Goal: Transaction & Acquisition: Purchase product/service

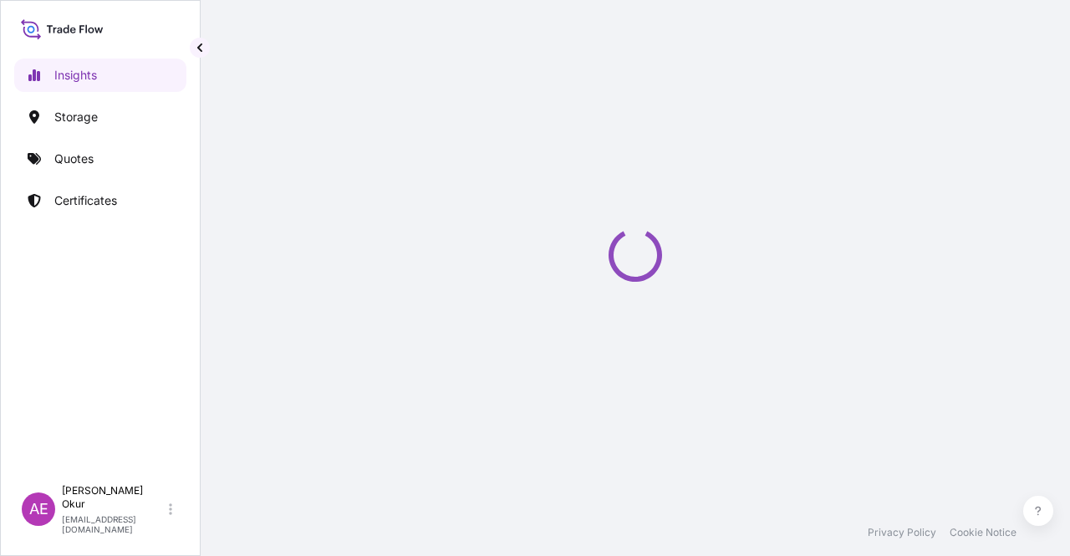
select select "2025"
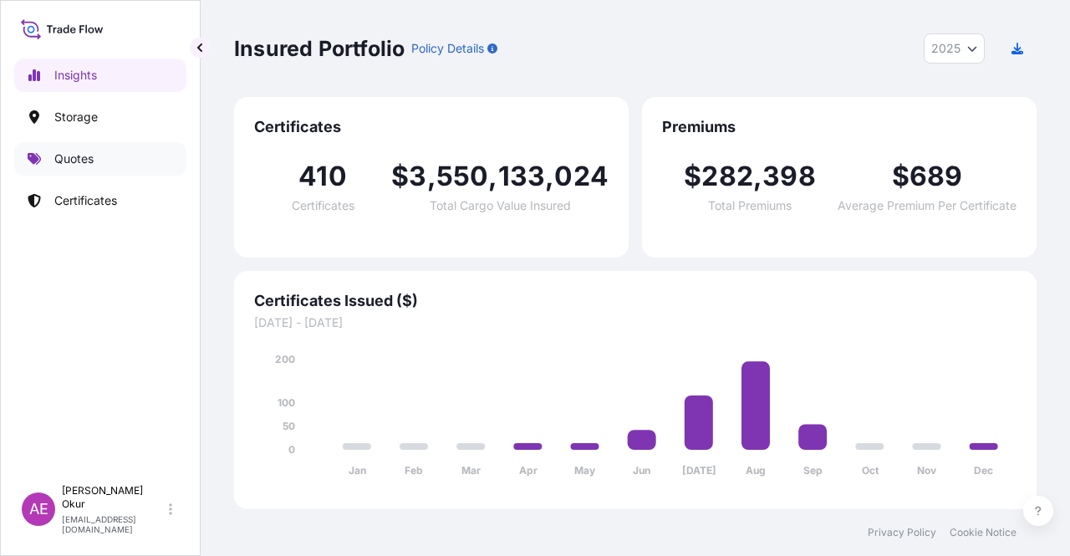
click at [80, 170] on link "Quotes" at bounding box center [100, 158] width 172 height 33
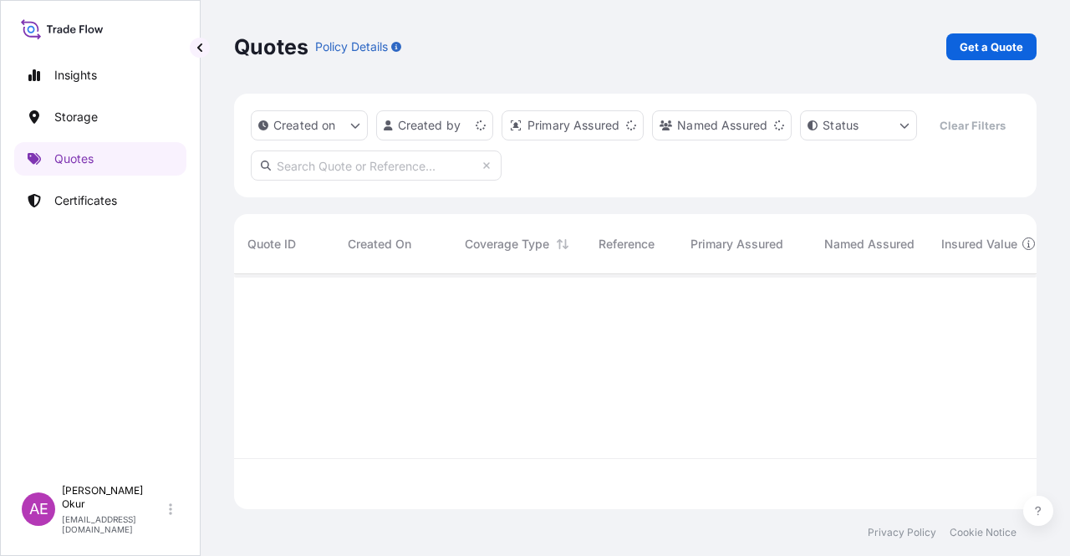
scroll to position [232, 789]
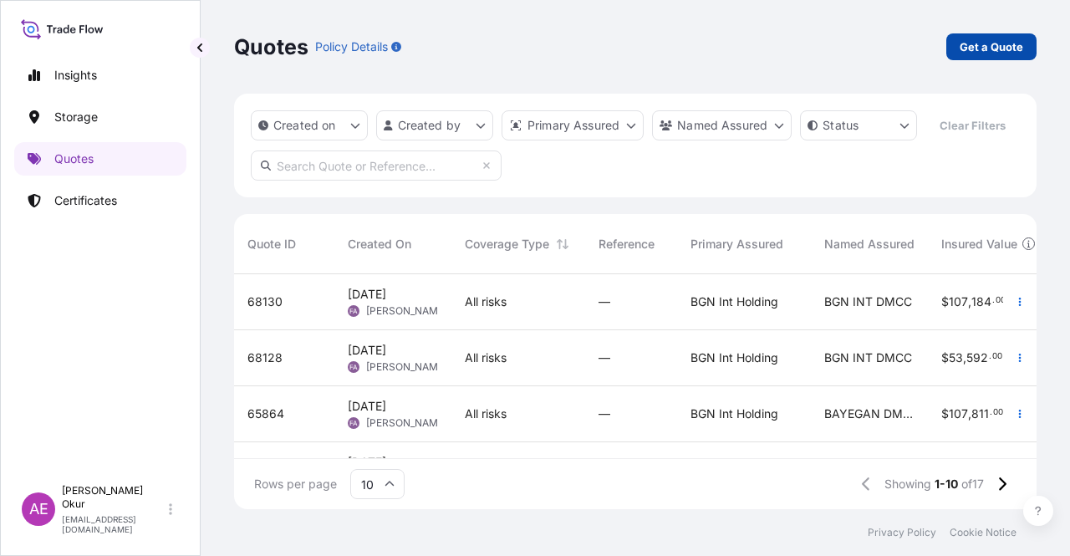
click at [1025, 56] on link "Get a Quote" at bounding box center [991, 46] width 90 height 27
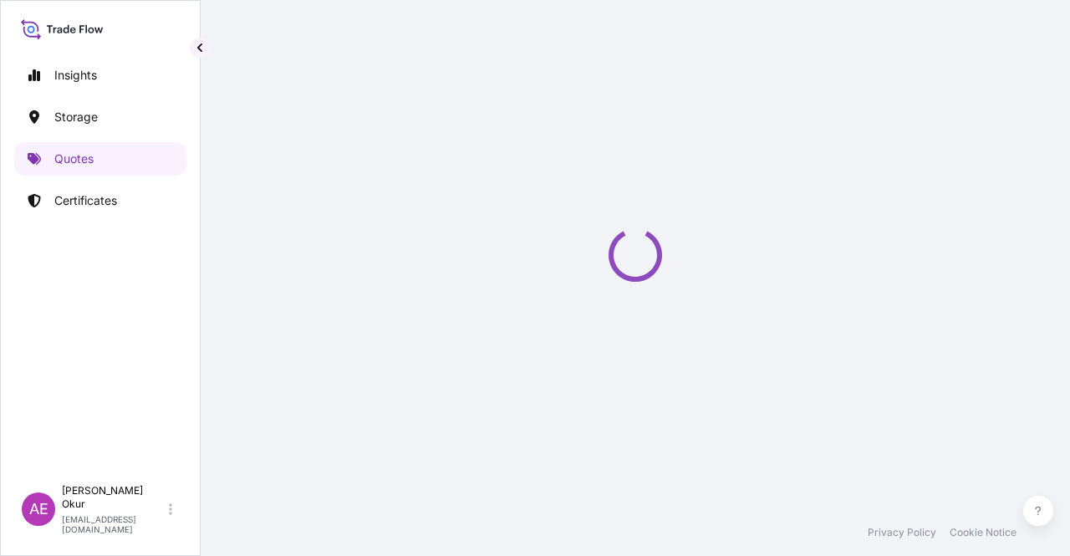
select select "Ocean Vessel"
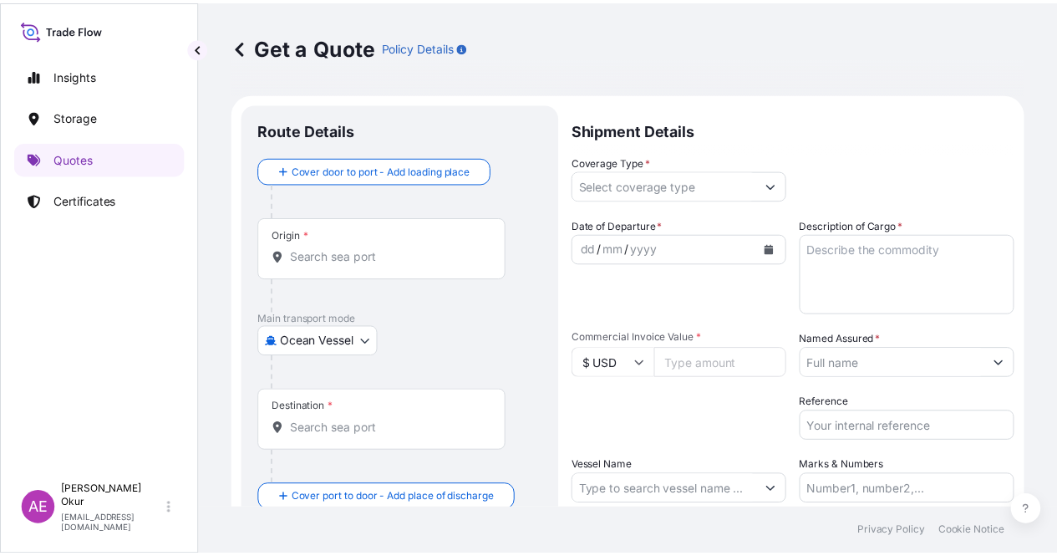
scroll to position [27, 0]
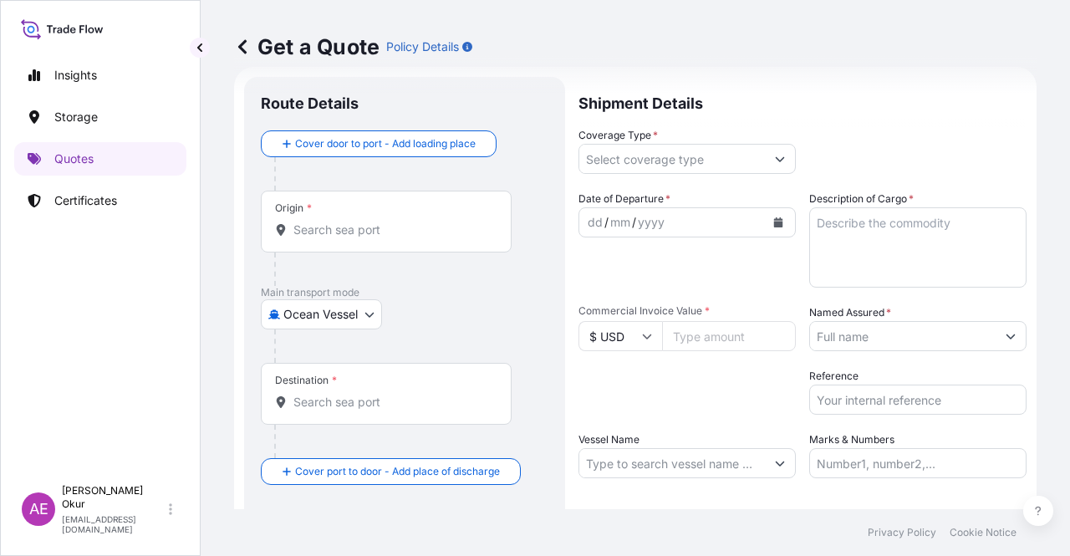
click at [401, 205] on div "Origin *" at bounding box center [386, 222] width 251 height 62
click at [401, 221] on input "Origin *" at bounding box center [391, 229] width 197 height 17
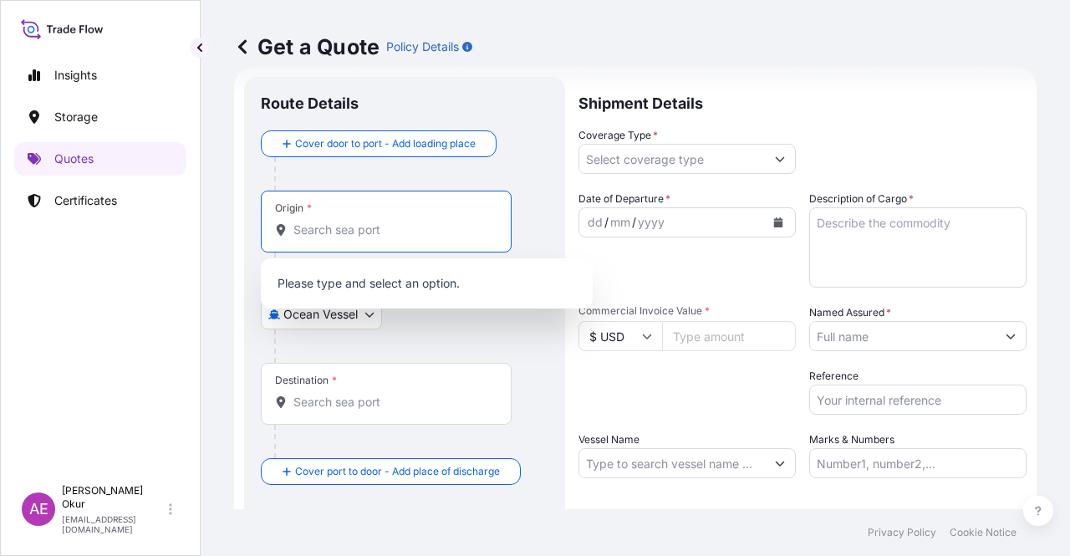
paste input "JUBAIL"
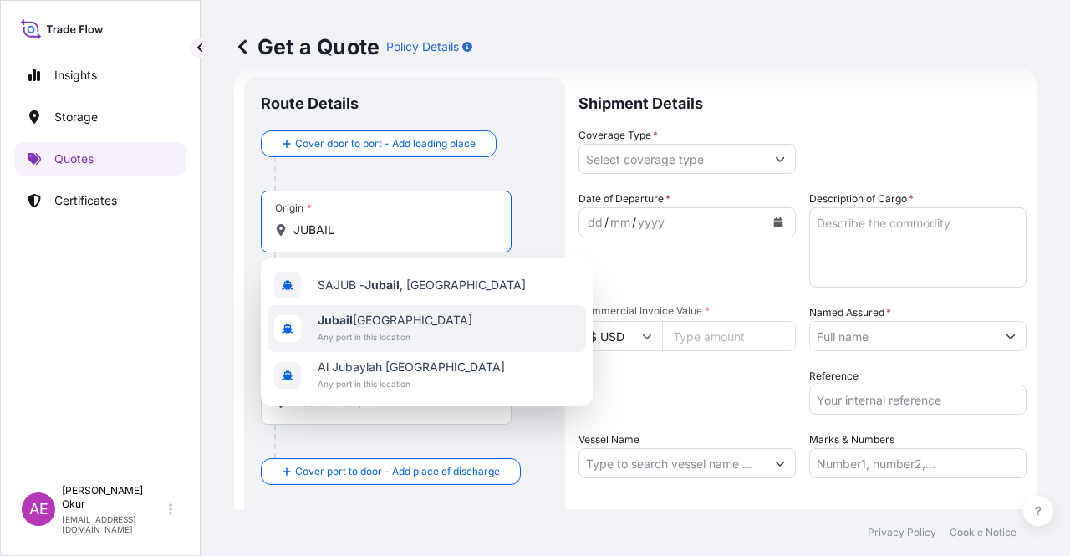
click at [403, 313] on span "Jubail Saudi Arabia" at bounding box center [395, 320] width 155 height 17
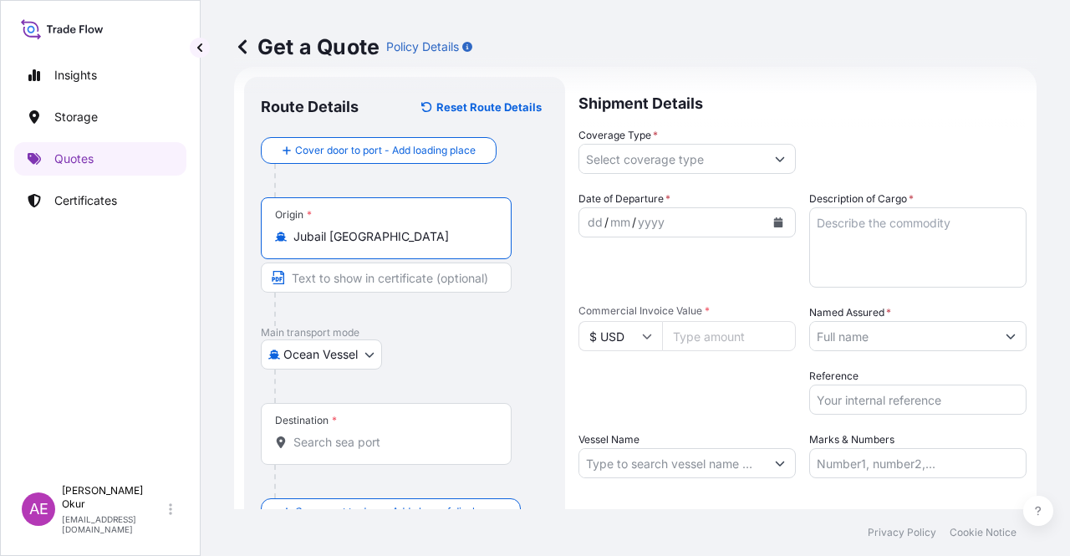
type input "Jubail Saudi Arabia"
click at [379, 293] on div at bounding box center [392, 309] width 237 height 33
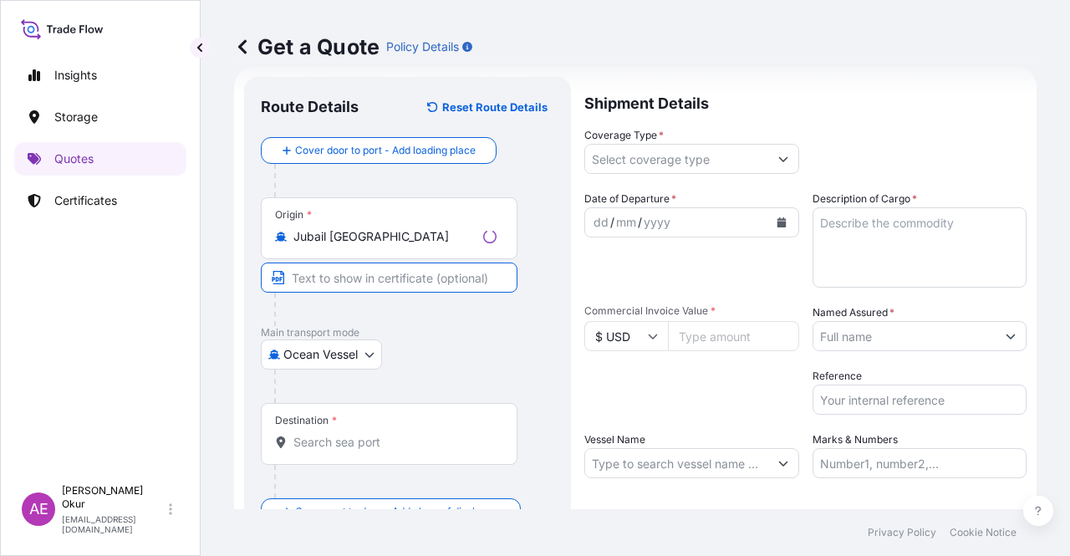
click at [380, 282] on input "Text to appear on certificate" at bounding box center [389, 277] width 257 height 30
paste input "JUBAIL"
type input "JUBAIL / SAUDI ARABIA"
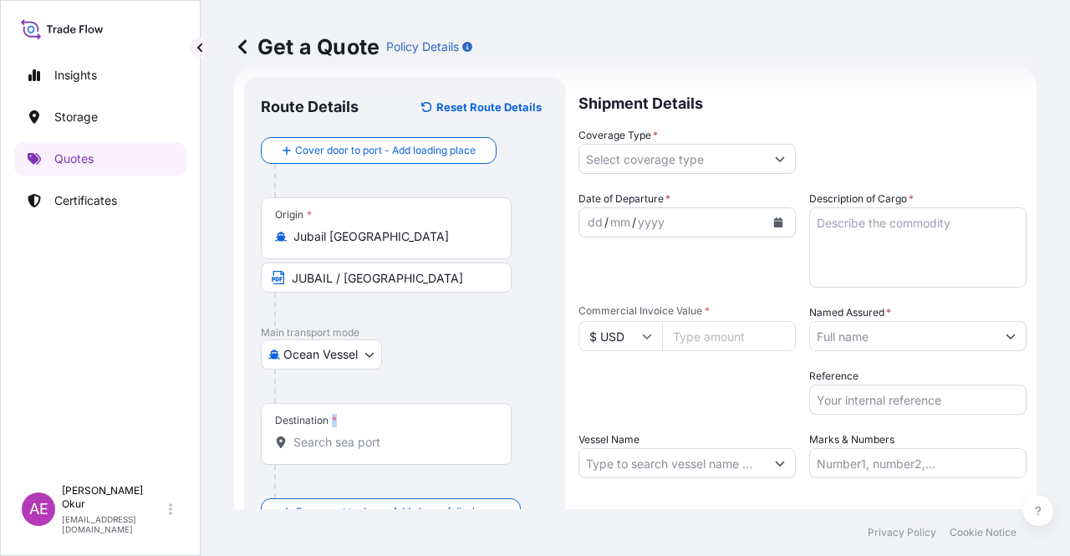
click at [337, 427] on div "Destination *" at bounding box center [386, 434] width 251 height 62
click at [359, 450] on div "Destination *" at bounding box center [386, 434] width 251 height 62
click at [359, 450] on input "Destination *" at bounding box center [391, 442] width 197 height 17
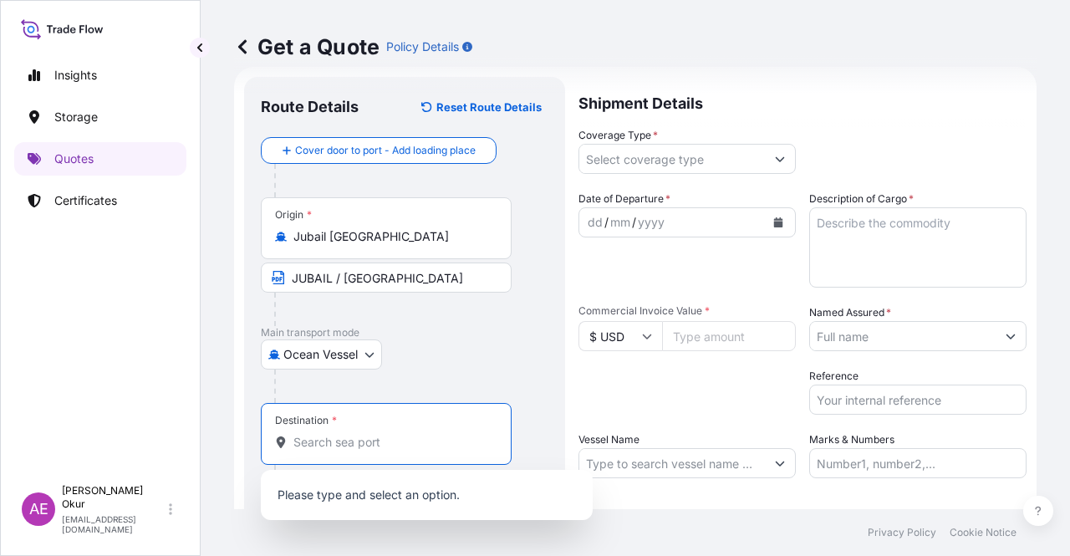
paste input "ISKENDERUN"
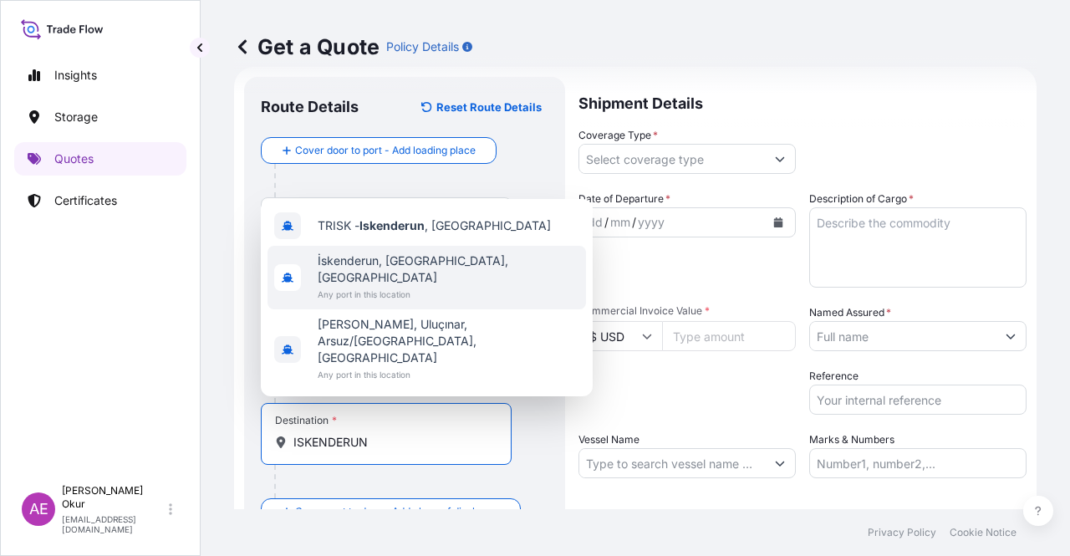
click at [393, 286] on span "İskenderun, Hatay, Türkiye" at bounding box center [449, 268] width 262 height 33
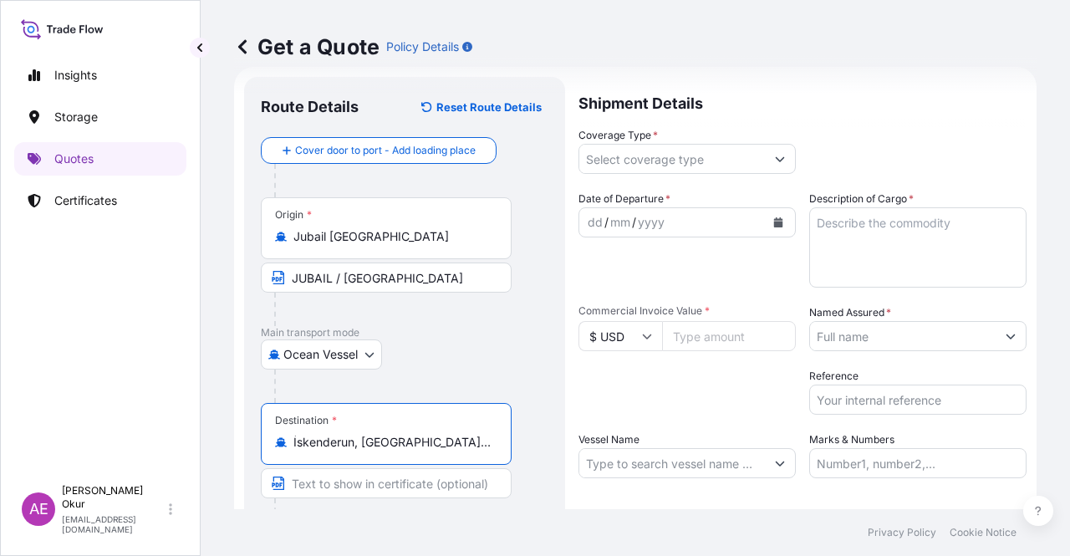
type input "İskenderun, Hatay, Türkiye"
click at [366, 467] on div "Destination * İskenderun, Hatay, Türkiye" at bounding box center [405, 467] width 288 height 129
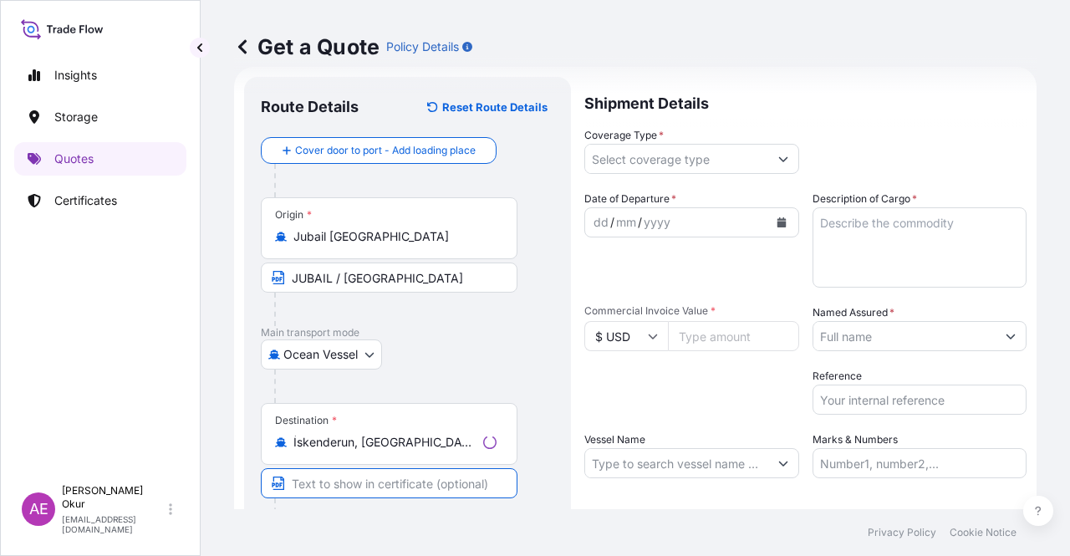
click at [365, 483] on input "Text to appear on certificate" at bounding box center [389, 483] width 257 height 30
paste input "ISKENDERUN"
type input "ISKENDERUN / TURKEY"
click at [675, 147] on input "Coverage Type *" at bounding box center [672, 159] width 186 height 30
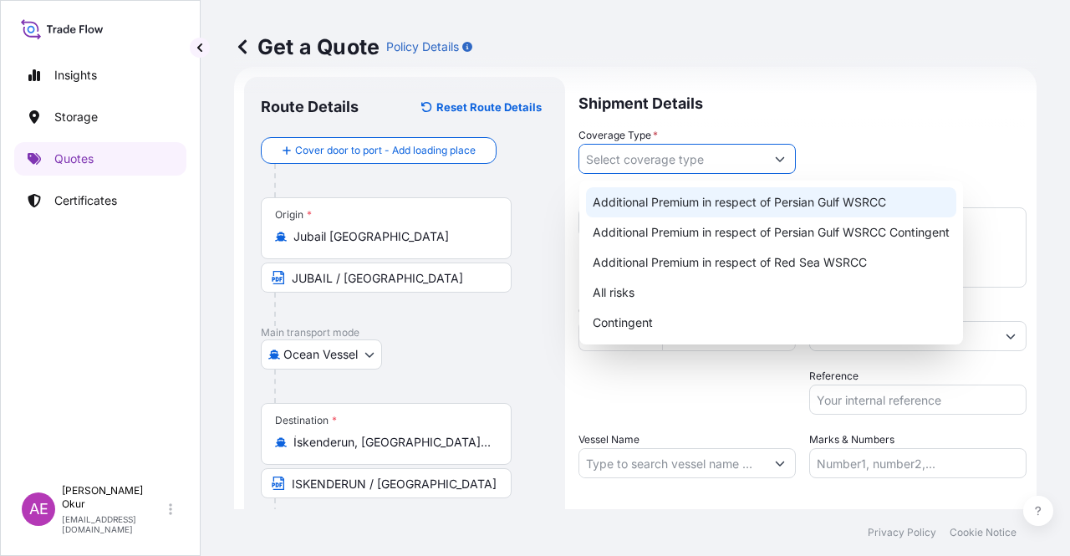
click at [713, 208] on div "Additional Premium in respect of Persian Gulf WSRCC" at bounding box center [771, 202] width 370 height 30
type input "Additional Premium in respect of Persian Gulf WSRCC"
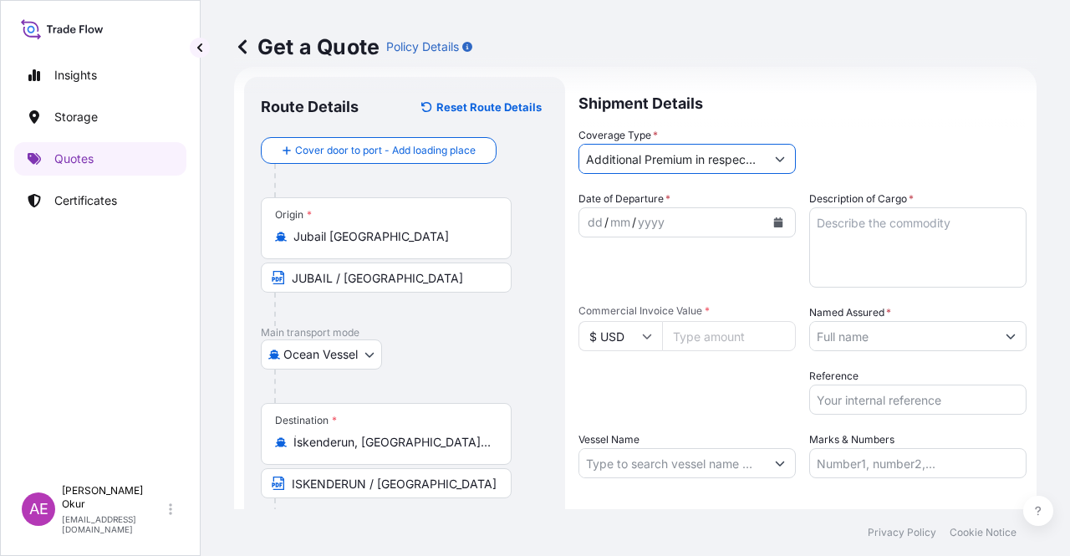
click at [775, 155] on icon "Show suggestions" at bounding box center [780, 159] width 10 height 10
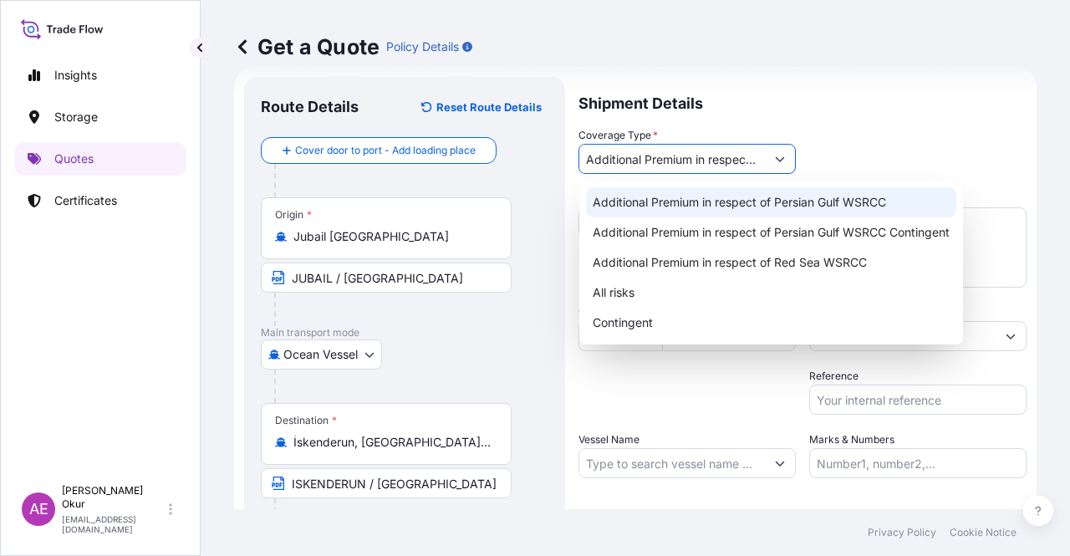
click at [771, 192] on div "Additional Premium in respect of Persian Gulf WSRCC" at bounding box center [771, 202] width 370 height 30
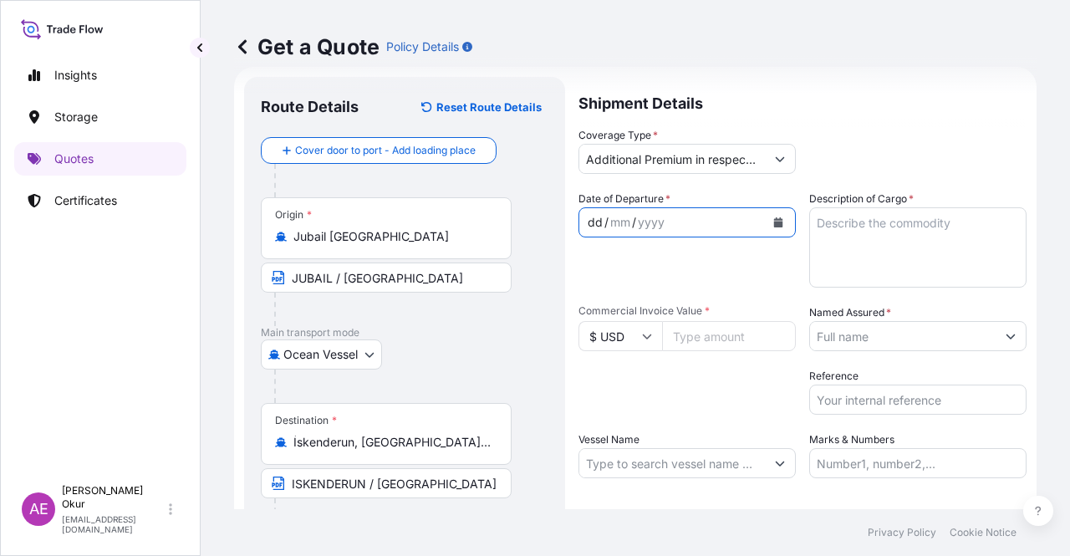
click at [587, 221] on div "dd" at bounding box center [595, 222] width 18 height 20
click at [695, 333] on input "Commercial Invoice Value *" at bounding box center [729, 336] width 134 height 30
type input "129800"
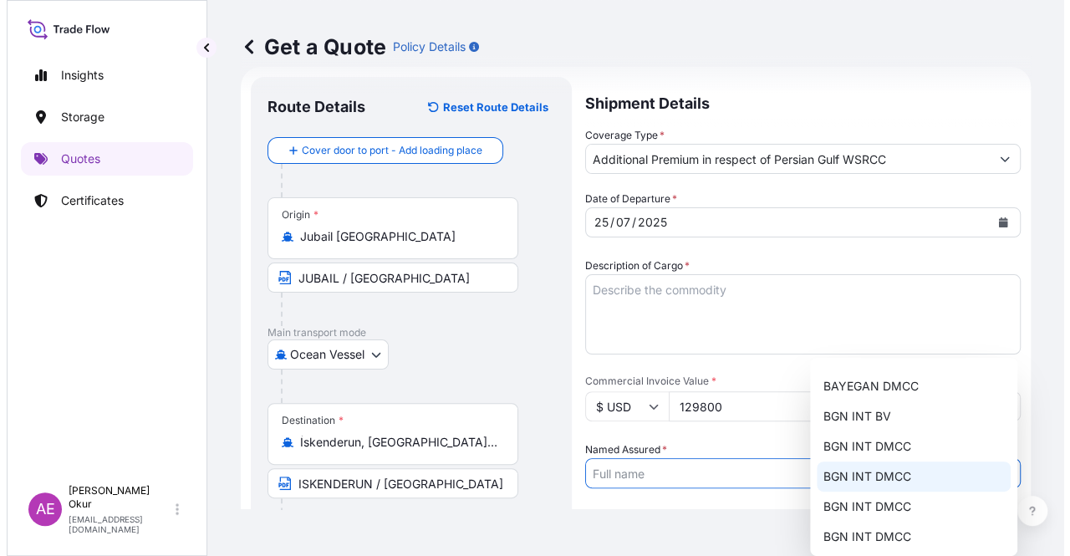
scroll to position [100, 0]
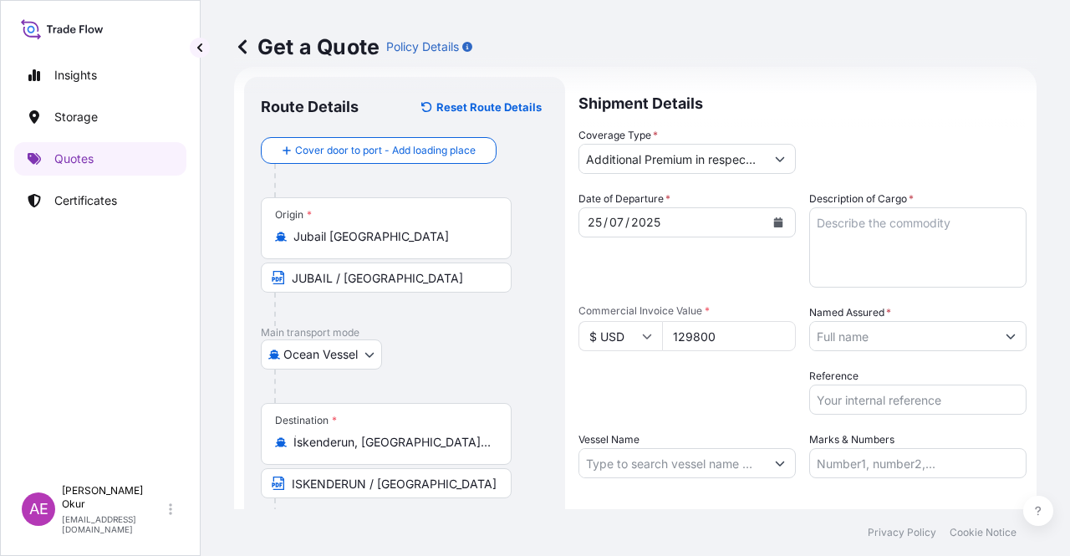
click at [891, 340] on input "Named Assured *" at bounding box center [903, 336] width 186 height 30
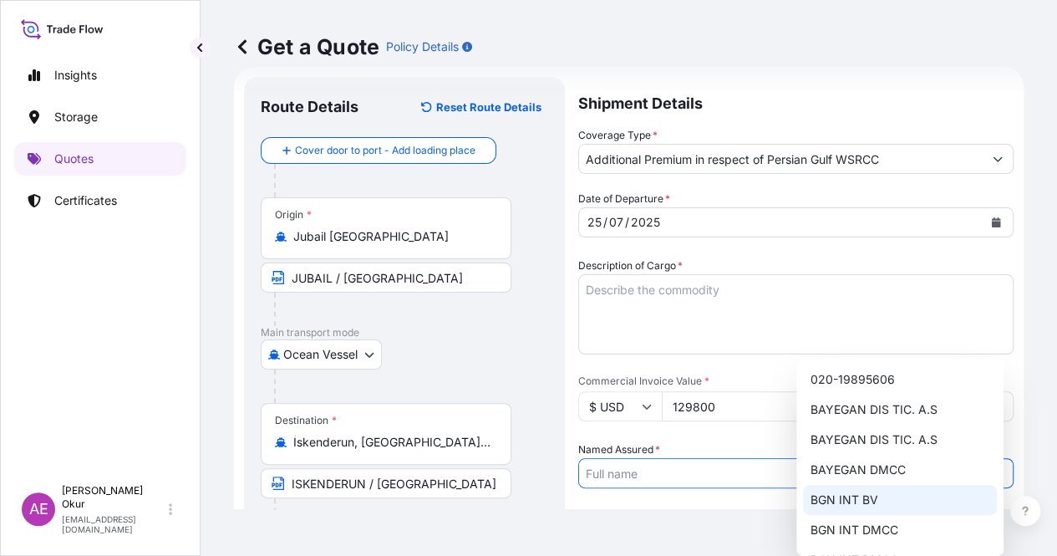
click at [890, 474] on span "BAYEGAN DMCC" at bounding box center [857, 469] width 95 height 17
type input "BAYEGAN DMCC"
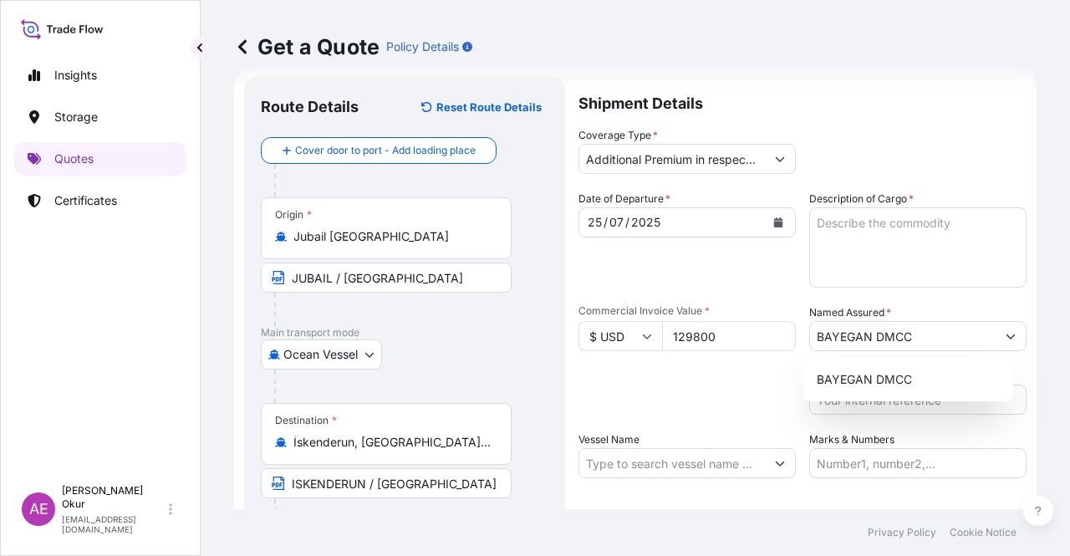
click at [735, 344] on input "129800" at bounding box center [729, 336] width 134 height 30
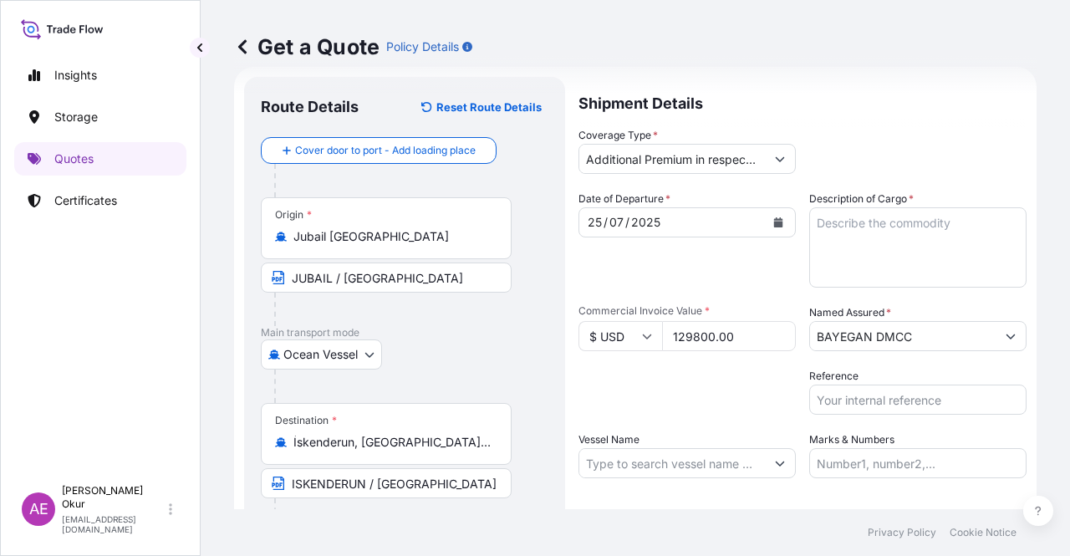
type input "129800.00"
click at [809, 370] on label "Reference" at bounding box center [833, 376] width 49 height 17
click at [809, 384] on input "Reference" at bounding box center [917, 399] width 217 height 30
click at [759, 399] on div "Packing Category Type to search a container mode Please select a primary mode o…" at bounding box center [686, 391] width 217 height 47
click at [694, 456] on input "Vessel Name" at bounding box center [672, 463] width 186 height 30
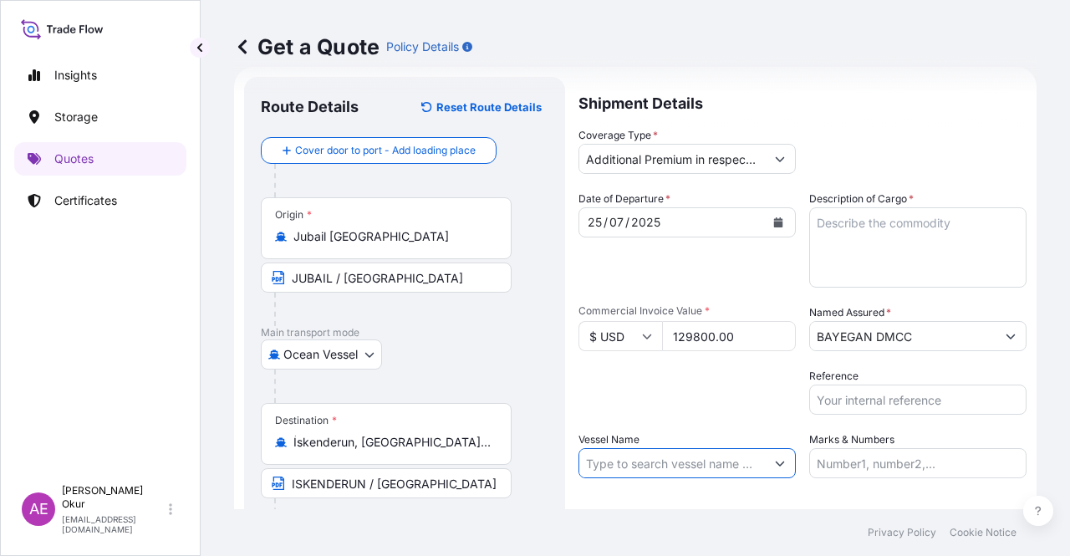
paste input "CMA CGM MANAUS"
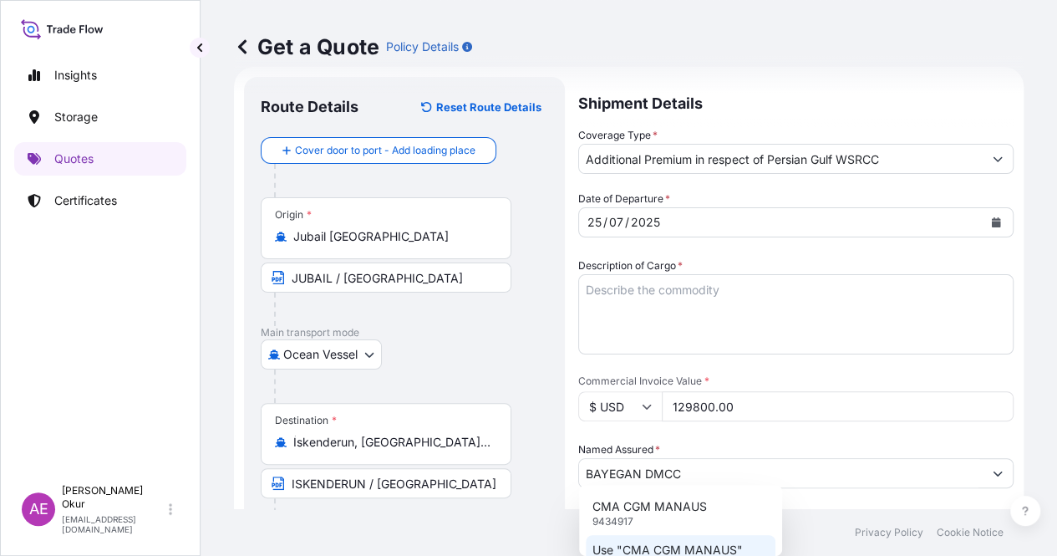
click at [708, 546] on p "Use "CMA CGM MANAUS"" at bounding box center [668, 550] width 150 height 17
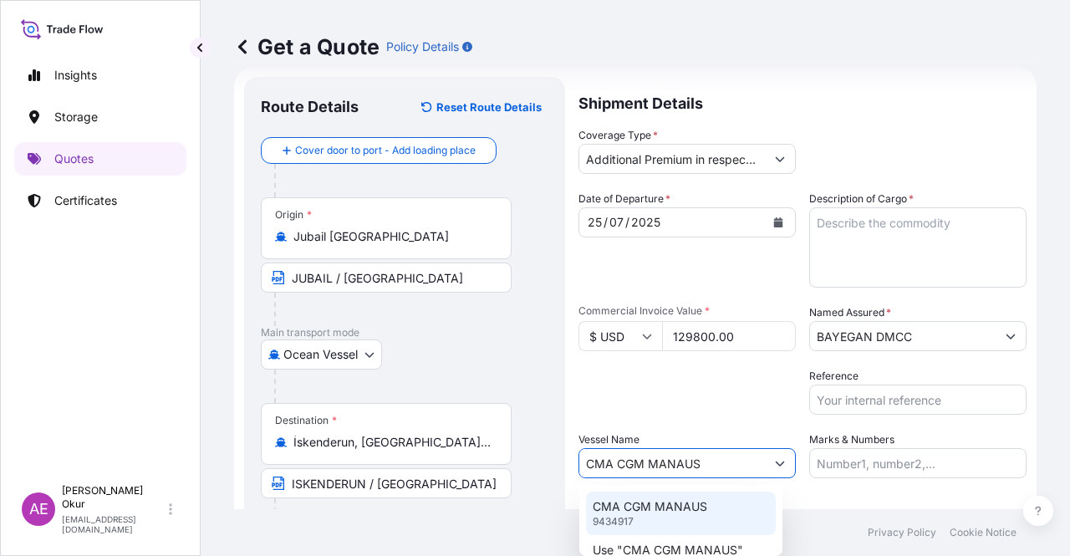
type input "CMA CGM MANAUS"
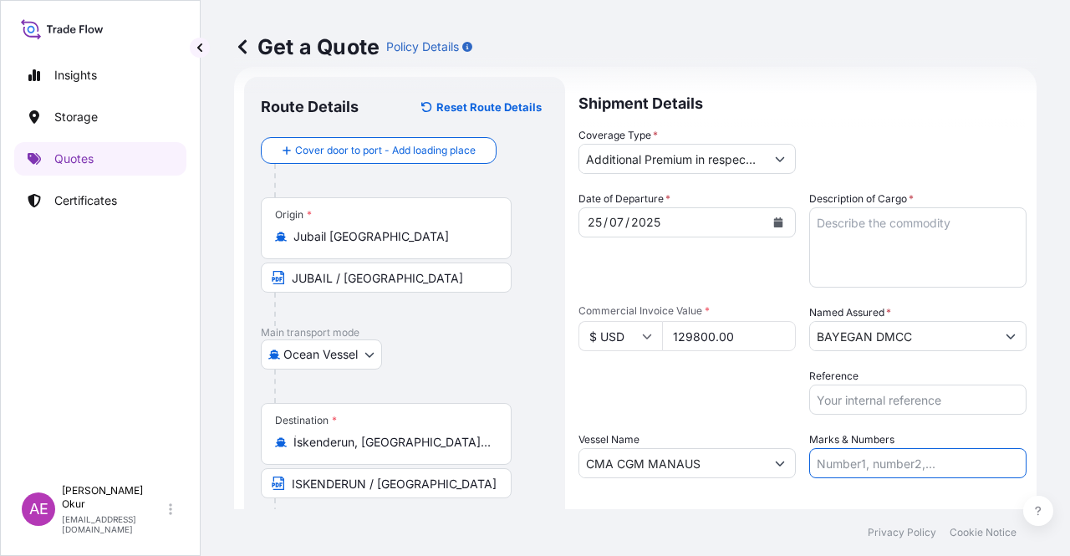
click at [874, 466] on input "Marks & Numbers" at bounding box center [917, 463] width 217 height 30
drag, startPoint x: 849, startPoint y: 465, endPoint x: 923, endPoint y: 464, distance: 73.6
click at [923, 464] on input "PO NO:25Y0221600 Quantity M/Tonn: 25.042,46 Premium: USD 1.705,97" at bounding box center [917, 463] width 217 height 30
paste input "1748"
drag, startPoint x: 1025, startPoint y: 464, endPoint x: 1038, endPoint y: 459, distance: 14.3
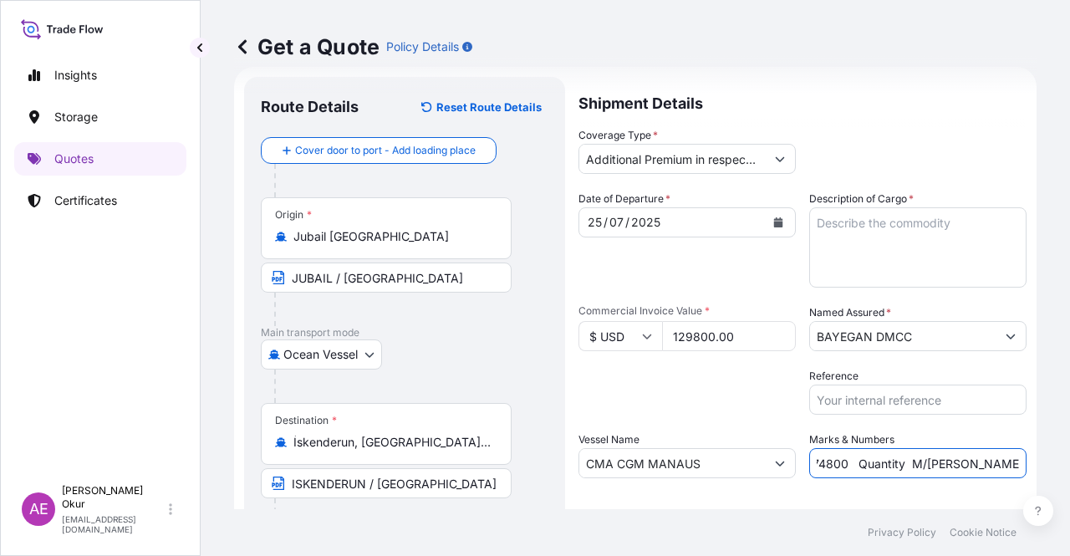
click at [1039, 461] on div "Get a Quote Policy Details Route Details Reset Route Details Cover door to port…" at bounding box center [635, 254] width 869 height 509
click at [888, 452] on input "PO NO:25Y0174800 Quantity M/Tonn: 25.042,46 Premium: USD 1.705,97" at bounding box center [917, 463] width 217 height 30
click at [822, 463] on input "PO NO:25Y0174800 Quantity M/Tonn: 25.042,46 Premium: USD 1.705,97" at bounding box center [917, 463] width 217 height 30
drag, startPoint x: 818, startPoint y: 463, endPoint x: 873, endPoint y: 463, distance: 55.2
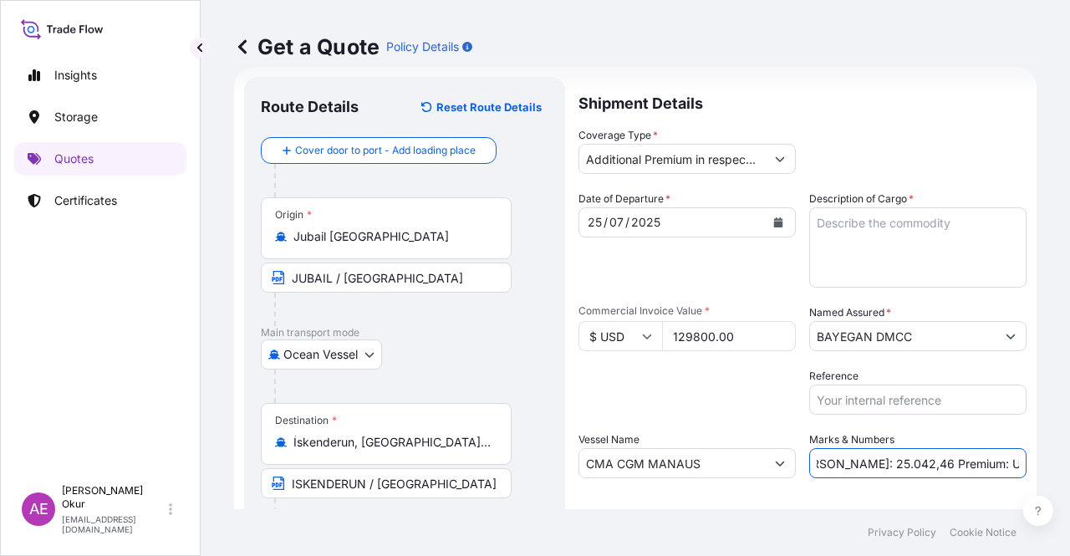
click at [873, 463] on input "PO NO:25Y0174800 Quantity M/Tonn: 25.042,46 Premium: USD 1.705,97" at bounding box center [917, 463] width 217 height 30
paste input "100,000"
drag, startPoint x: 989, startPoint y: 464, endPoint x: 1069, endPoint y: 464, distance: 80.2
click at [1069, 464] on div "Get a Quote Policy Details Route Details Reset Route Details Cover door to port…" at bounding box center [635, 254] width 869 height 509
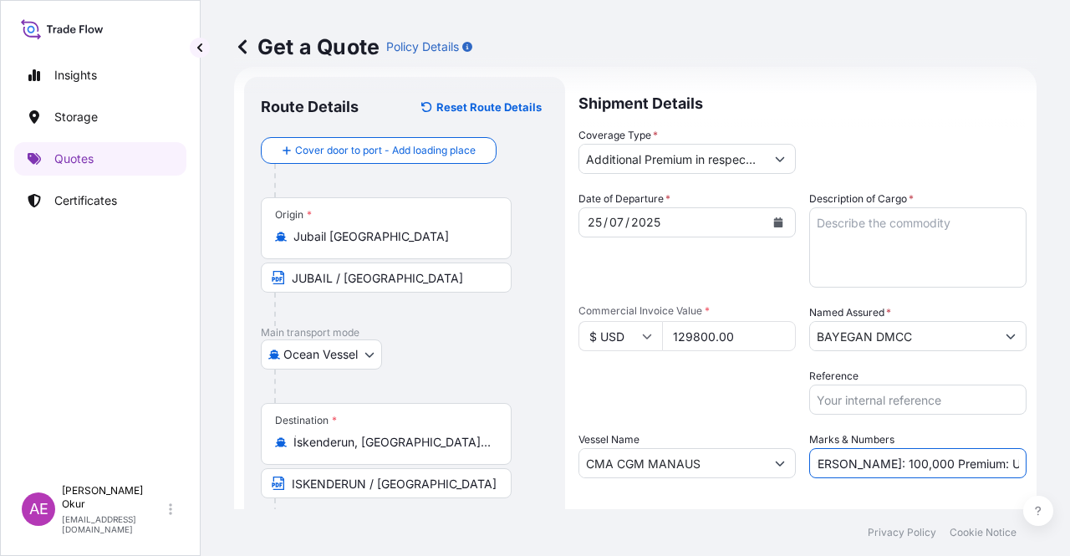
click at [981, 461] on input "PO NO:25Y0174800 Quantity M/Tonn: 100,000 Premium: USD 1.705,97" at bounding box center [917, 463] width 217 height 30
drag, startPoint x: 958, startPoint y: 462, endPoint x: 1069, endPoint y: 464, distance: 111.2
click at [1069, 464] on div "Get a Quote Policy Details Route Details Reset Route Details Cover door to port…" at bounding box center [635, 254] width 869 height 509
paste input "27,26"
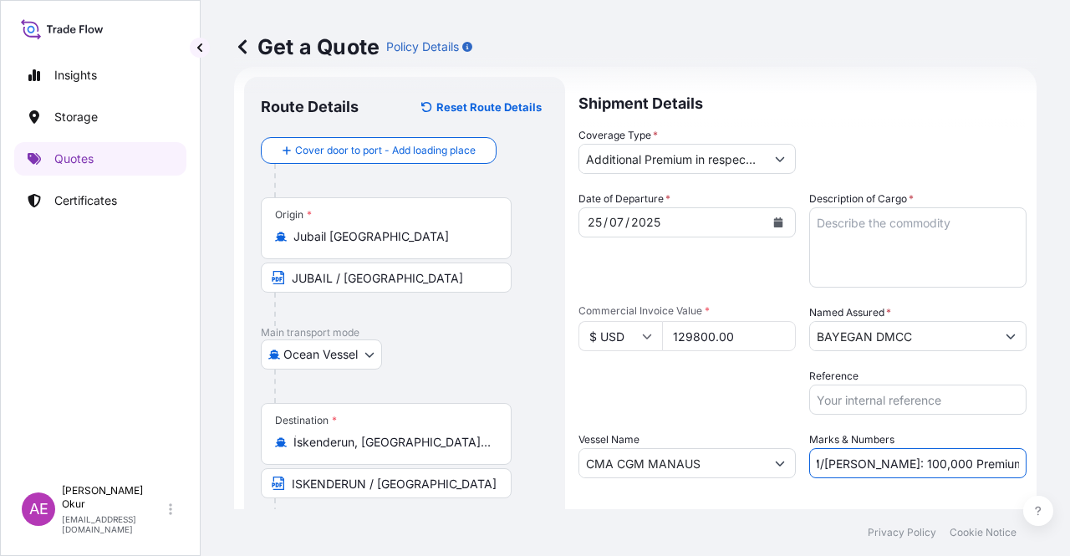
click at [978, 461] on input "PO NO:25Y0174800 Quantity M/Tonn: 100,000 Premium: USD27,26" at bounding box center [917, 463] width 217 height 30
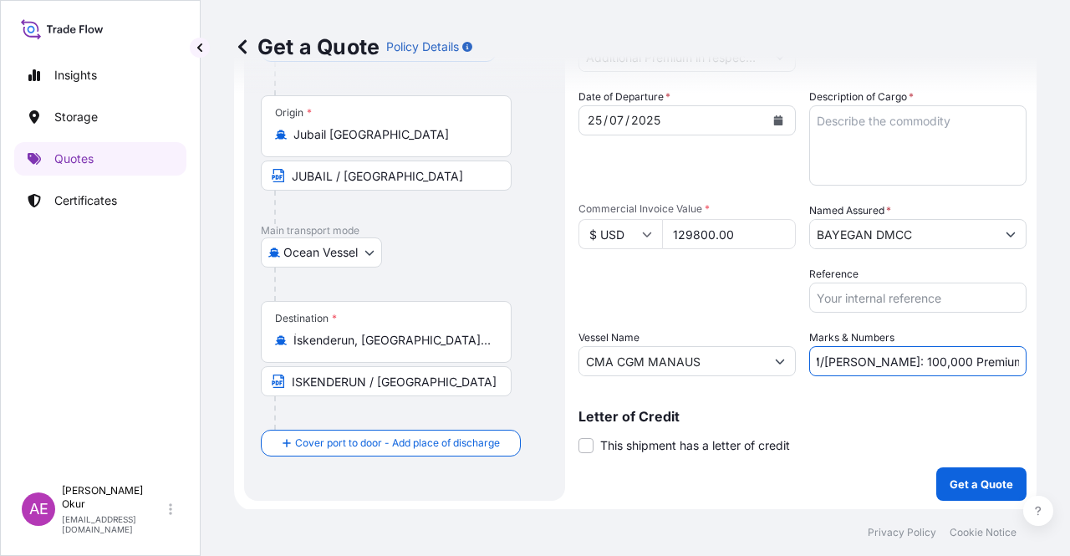
scroll to position [130, 0]
type input "PO NO:25Y0174800 Quantity M/Tonn: 100,000 Premium: USD 27,26"
click at [589, 448] on span at bounding box center [585, 444] width 15 height 15
click at [578, 435] on input "This shipment has a letter of credit" at bounding box center [578, 435] width 0 height 0
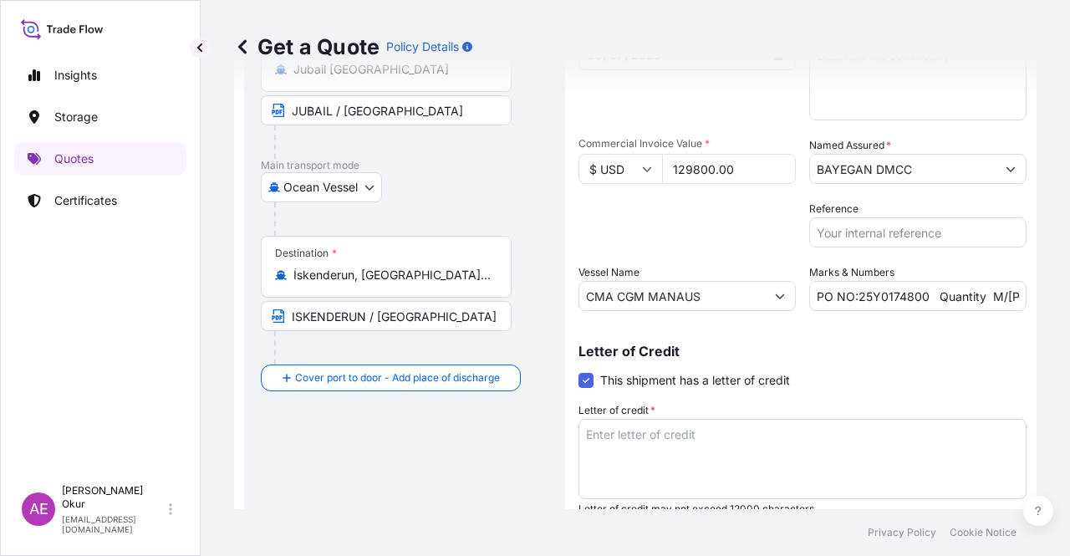
scroll to position [257, 0]
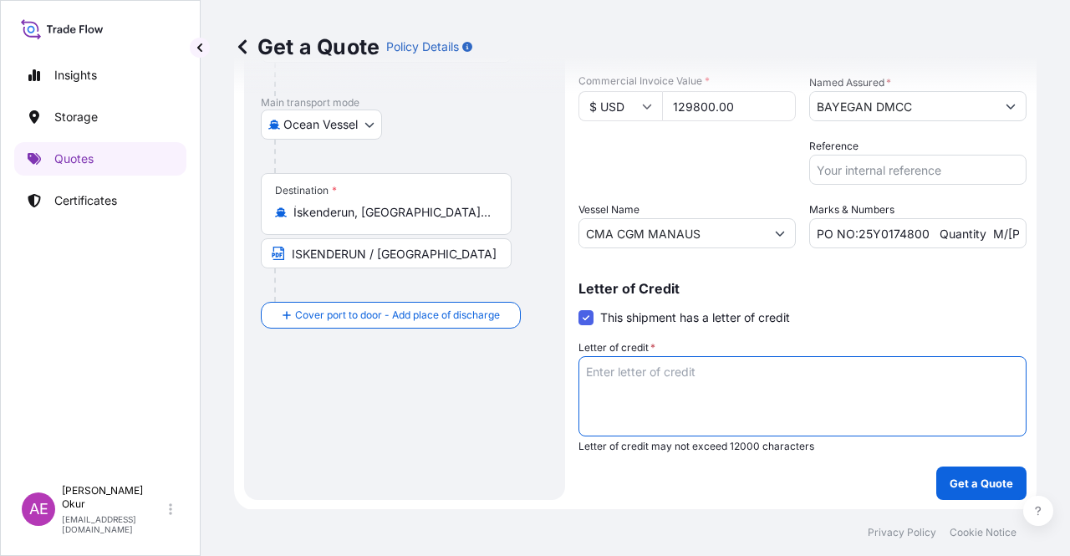
click at [677, 390] on textarea "Letter of credit *" at bounding box center [802, 396] width 448 height 80
paste textarea "INSURANCE POLICY IN (1) ORIGINAL AND (1) COPY INDICATING ONLY THE APPLICANT AS …"
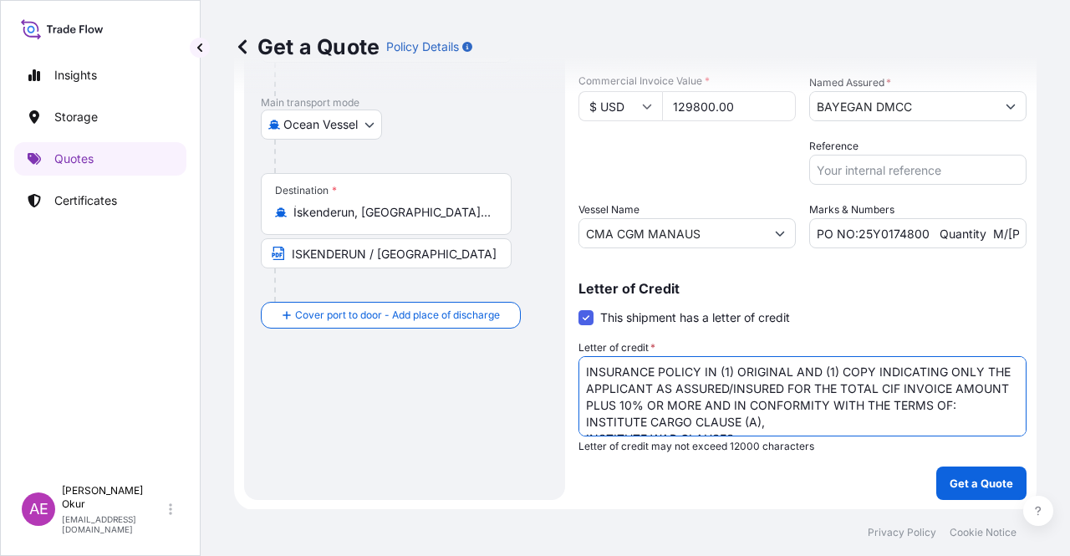
scroll to position [126, 0]
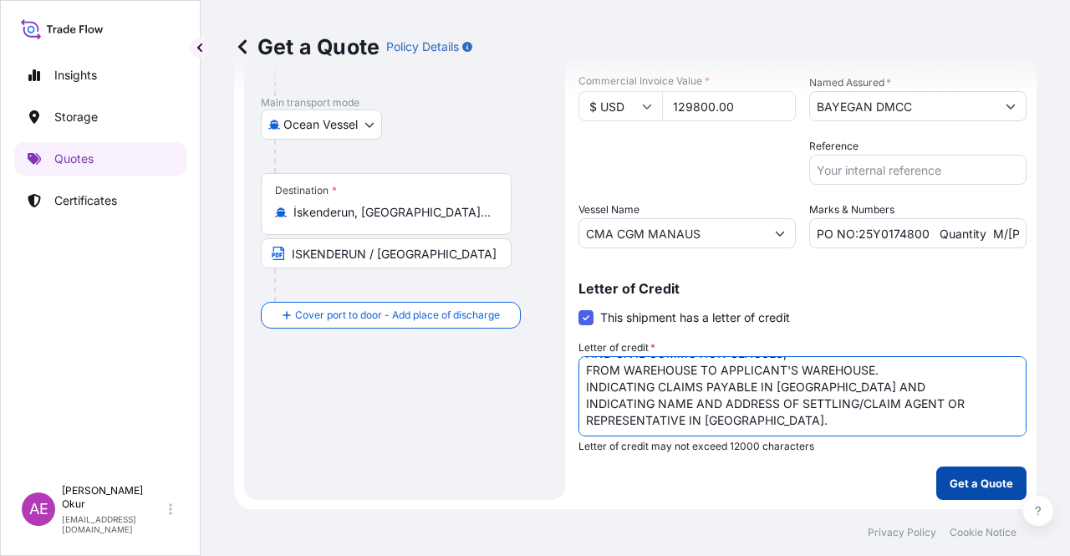
type textarea "INSURANCE POLICY IN (1) ORIGINAL AND (1) COPY INDICATING ONLY THE APPLICANT AS …"
click at [980, 486] on p "Get a Quote" at bounding box center [981, 483] width 64 height 17
click at [949, 490] on p "Get a Quote" at bounding box center [981, 483] width 64 height 17
click at [962, 492] on button "Get a Quote" at bounding box center [981, 482] width 90 height 33
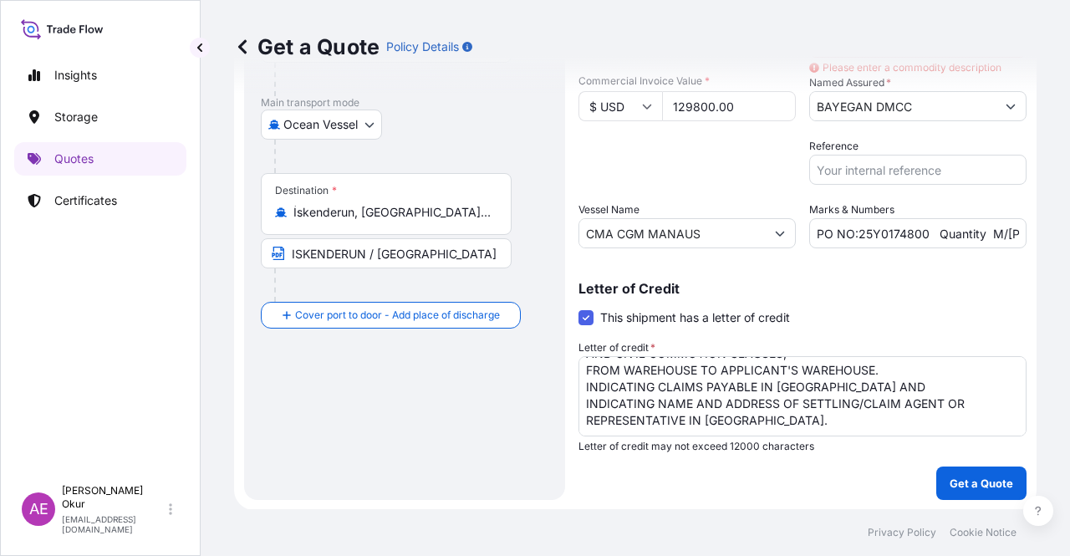
scroll to position [135, 0]
click at [756, 509] on footer "Privacy Policy Cookie Notice" at bounding box center [635, 532] width 869 height 47
click at [440, 457] on div "Route Details Reset Route Details Cover door to port - Add loading place Place …" at bounding box center [405, 173] width 288 height 619
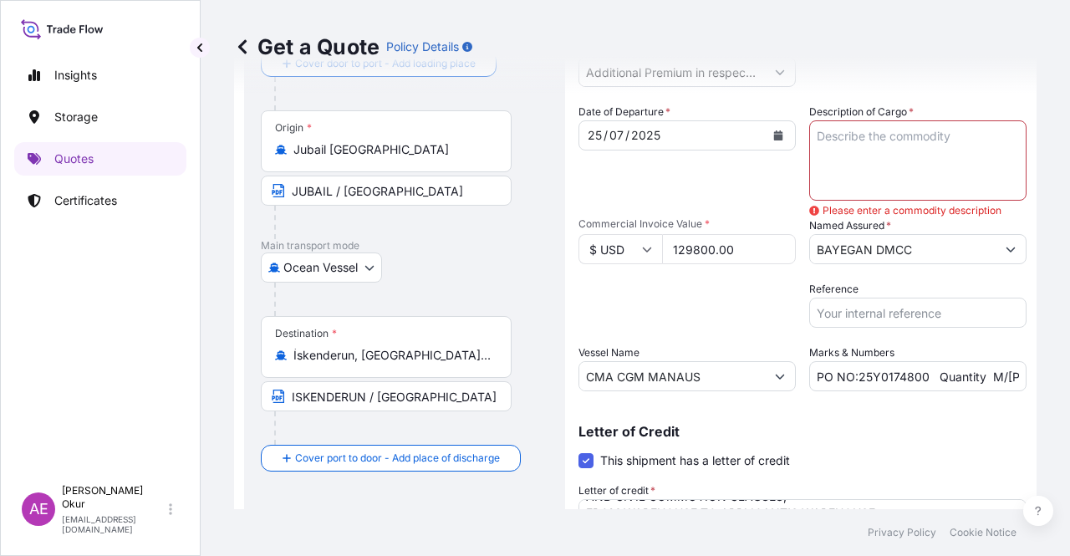
scroll to position [0, 0]
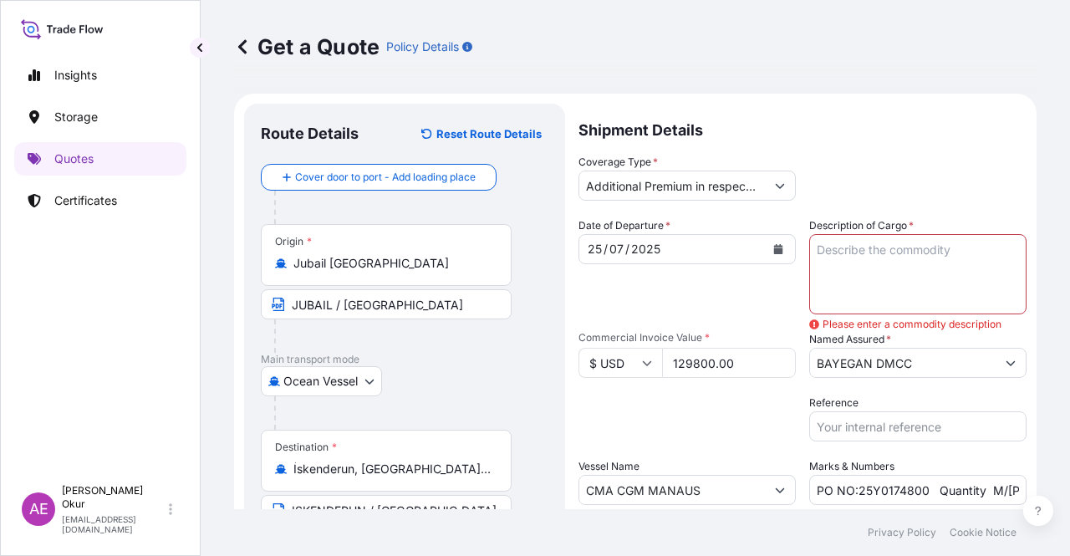
click at [853, 282] on textarea "Description of Cargo *" at bounding box center [917, 274] width 217 height 80
click at [849, 280] on textarea "Description of Cargo *" at bounding box center [917, 274] width 217 height 80
paste textarea "SUPER ABSORBENT POLYMER TMI 9155"
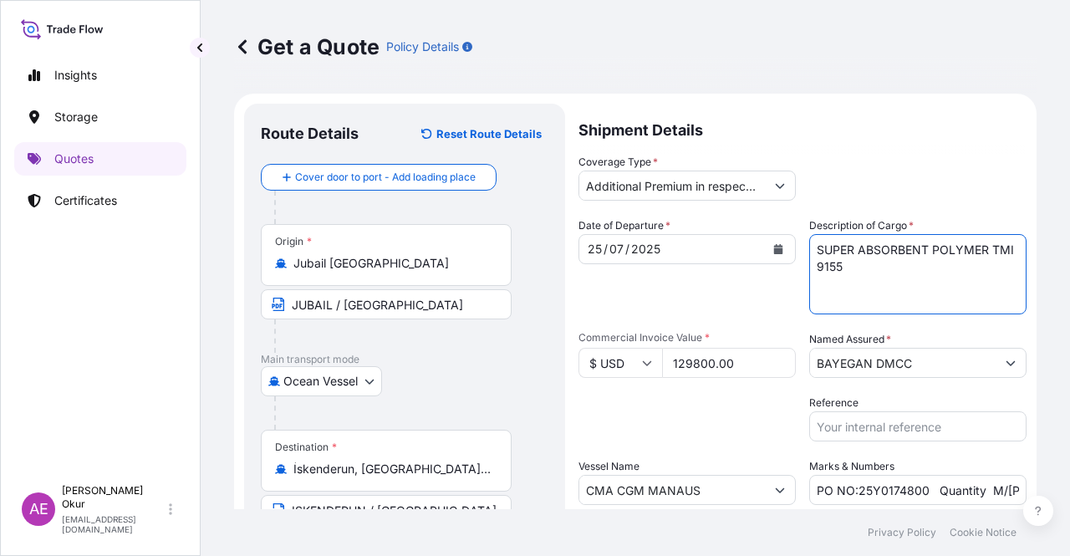
type textarea "SUPER ABSORBENT POLYMER TMI 9155"
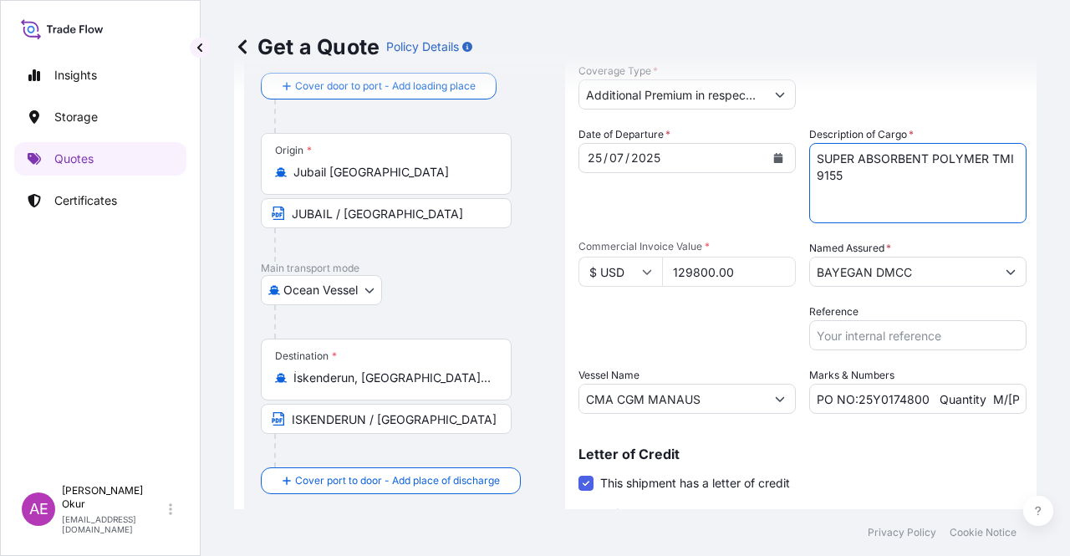
scroll to position [257, 0]
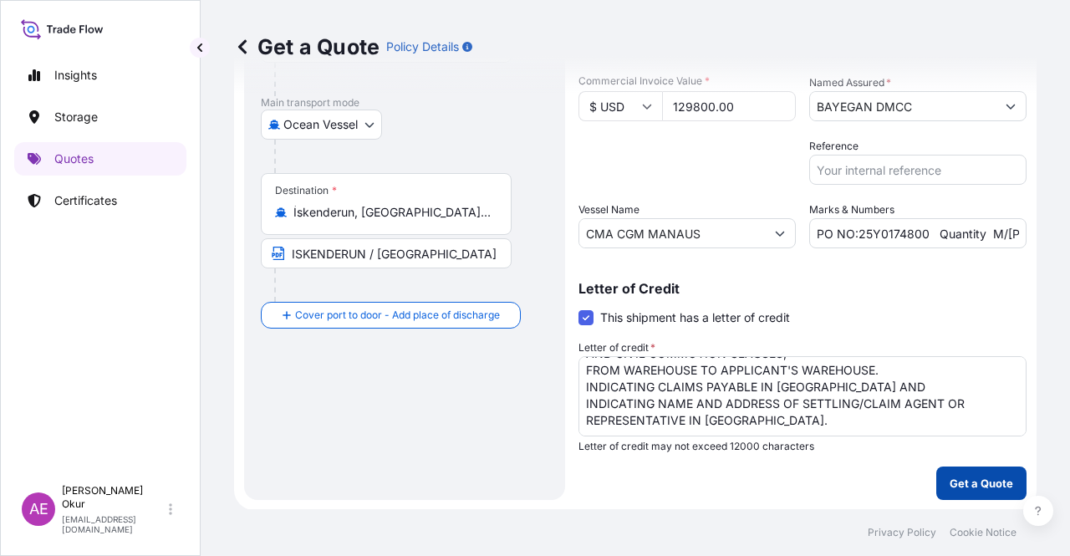
click at [949, 481] on p "Get a Quote" at bounding box center [981, 483] width 64 height 17
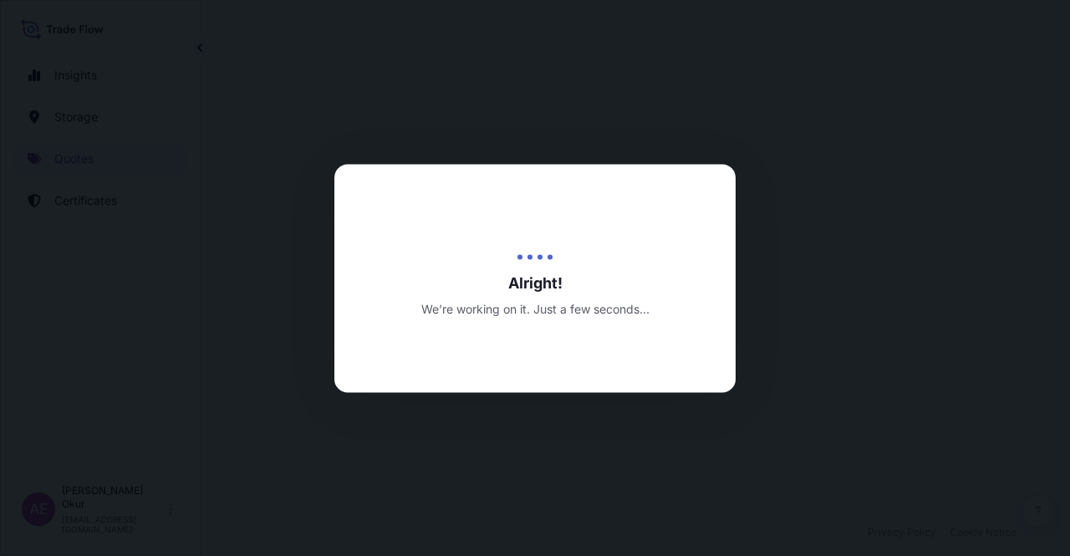
select select "Ocean Vessel"
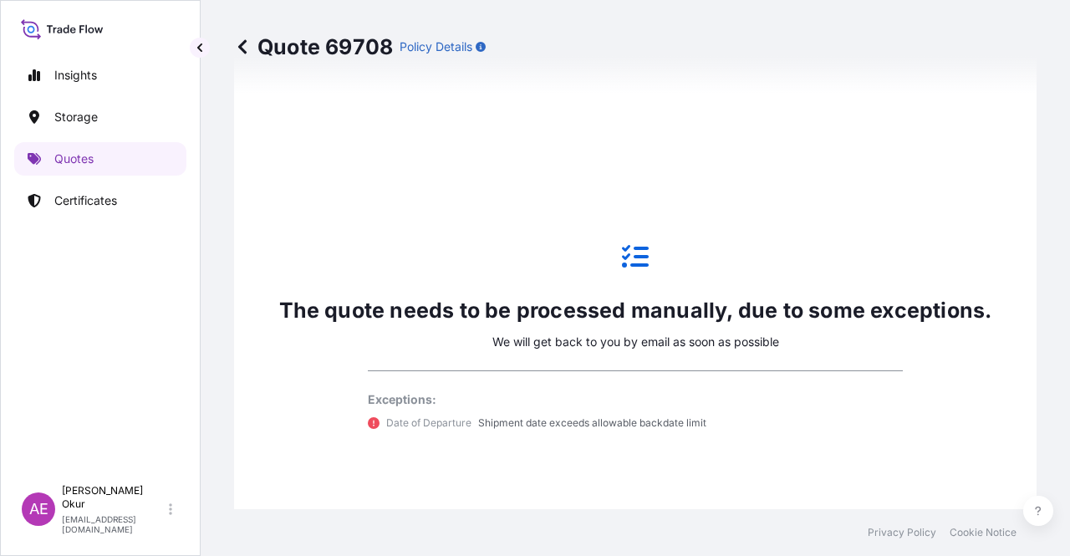
scroll to position [1033, 0]
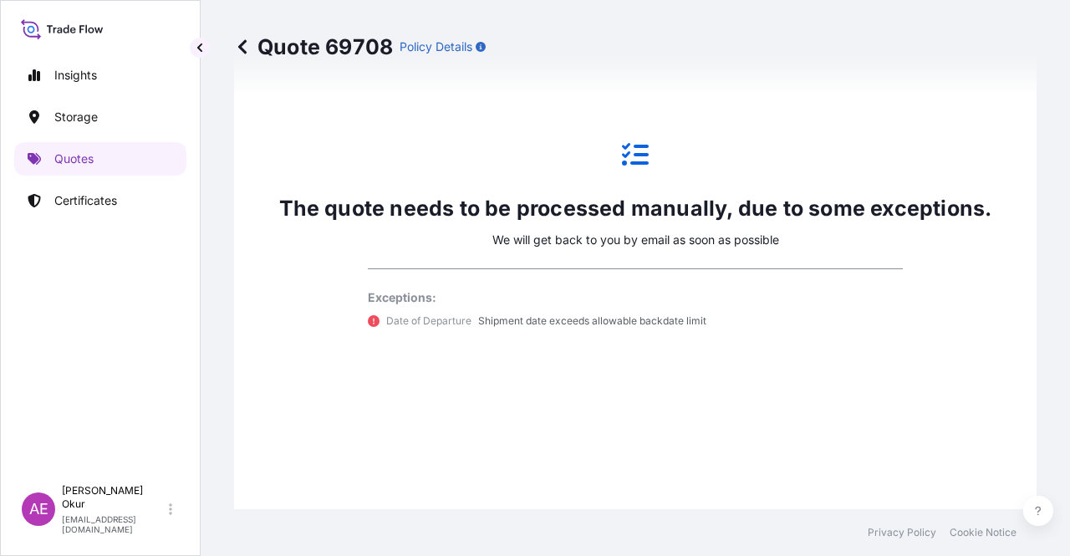
click at [85, 158] on p "Quotes" at bounding box center [73, 158] width 39 height 17
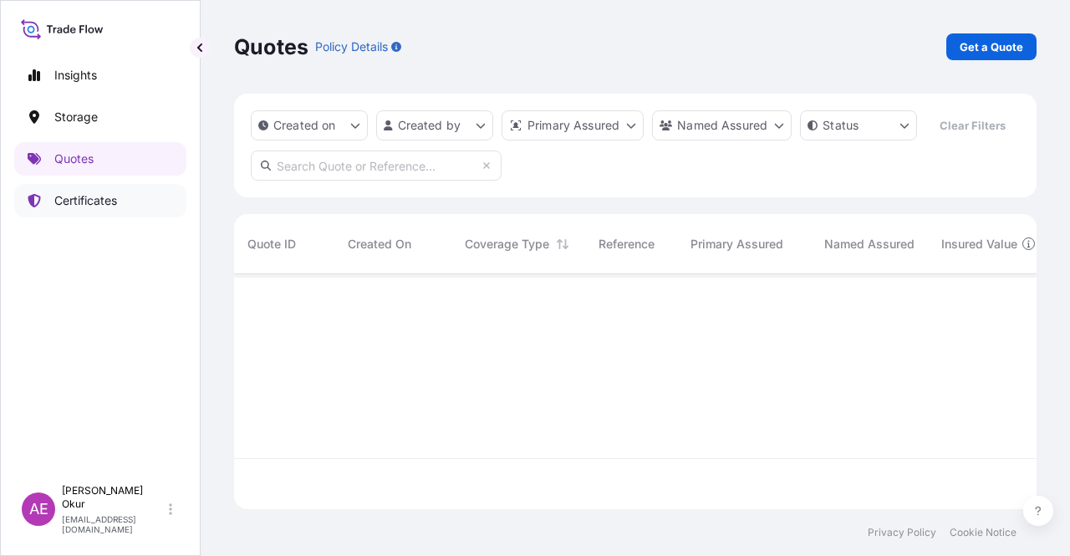
scroll to position [232, 789]
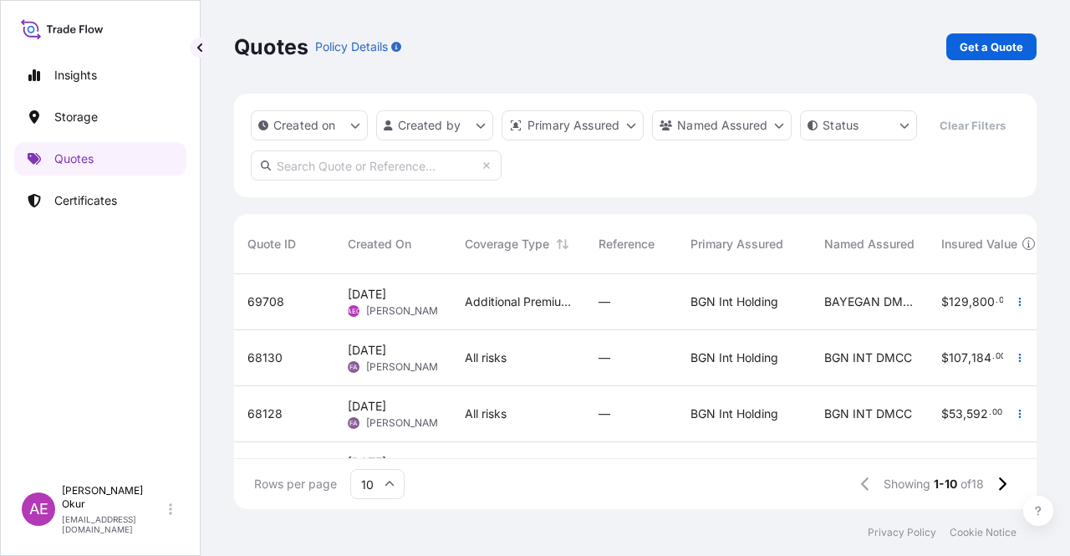
click at [425, 305] on span "Alp Eren Okur" at bounding box center [406, 310] width 81 height 13
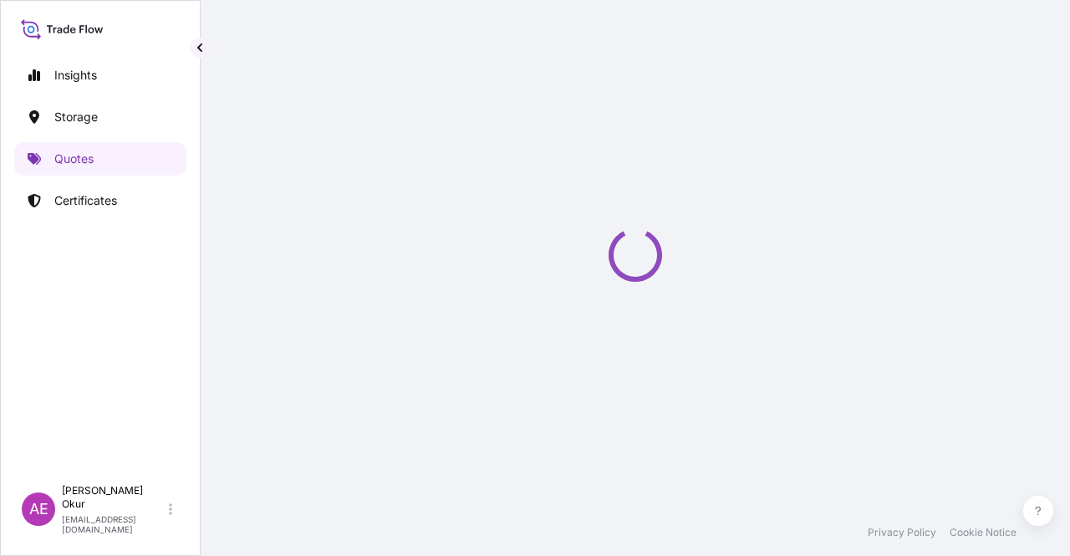
select select "Ocean Vessel"
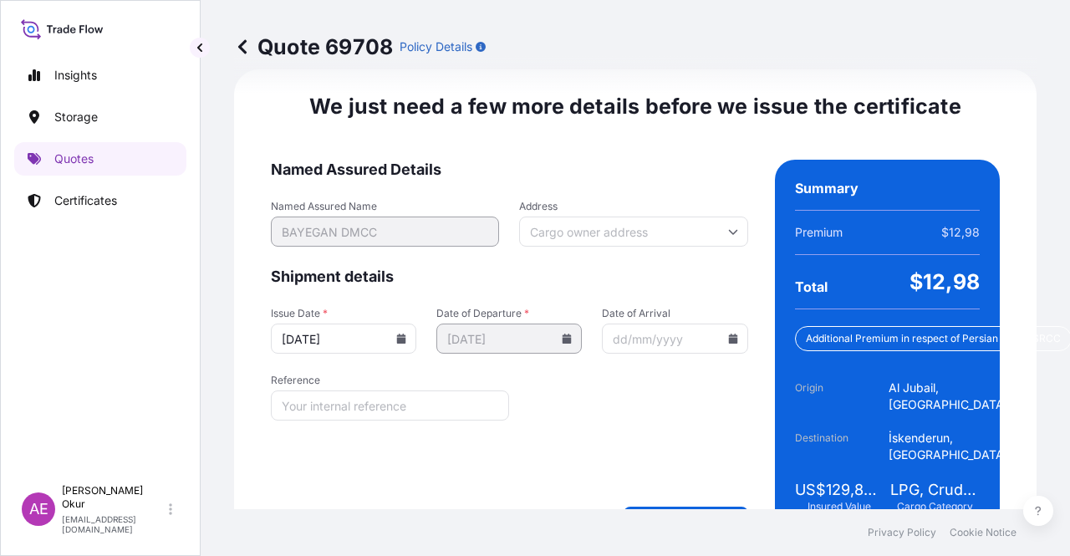
scroll to position [2436, 0]
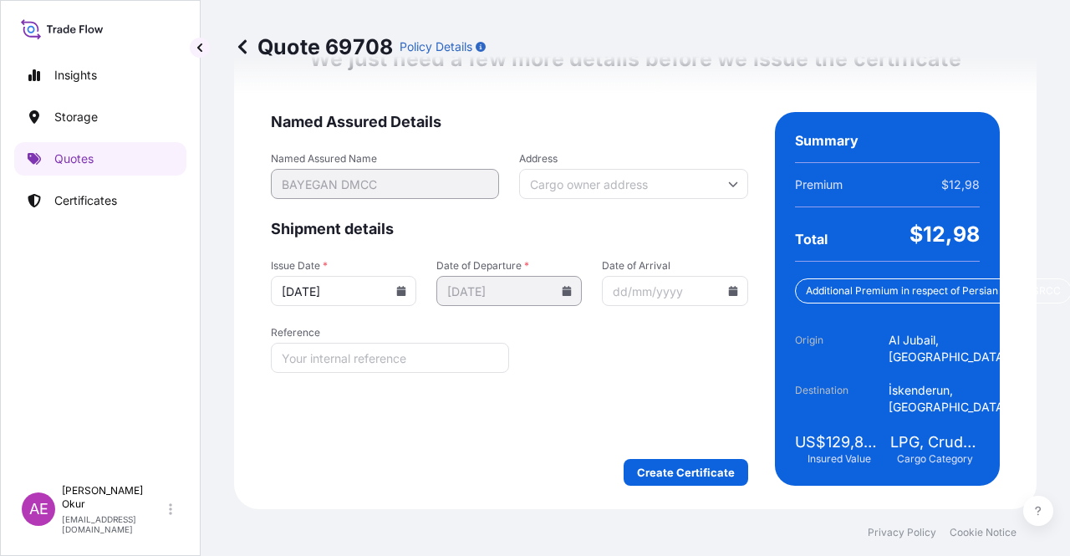
click at [689, 438] on form "Named Assured Details Named Assured Name BAYEGAN DMCC Address Shipment details …" at bounding box center [509, 299] width 477 height 374
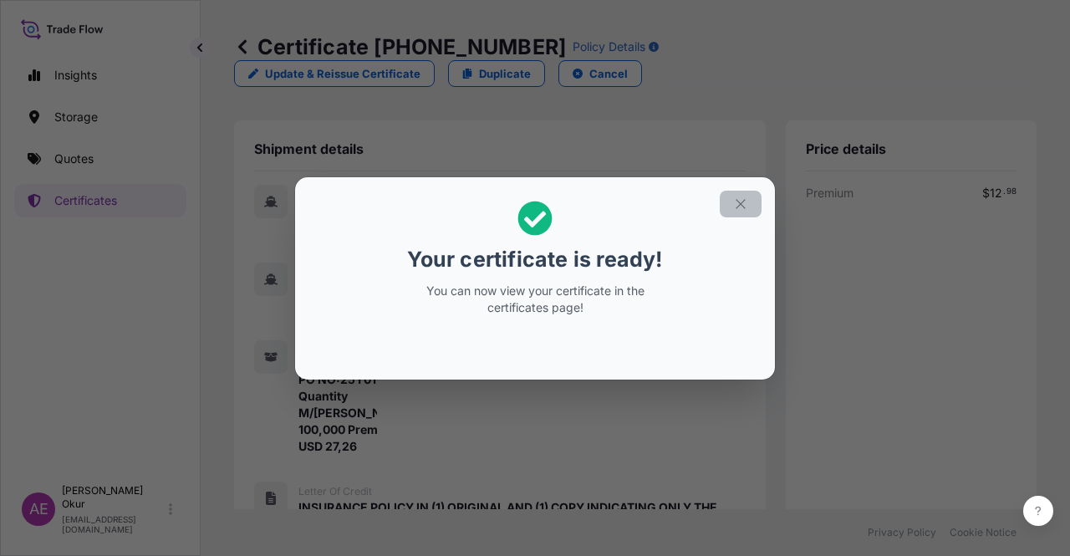
click at [748, 194] on button "button" at bounding box center [741, 204] width 42 height 27
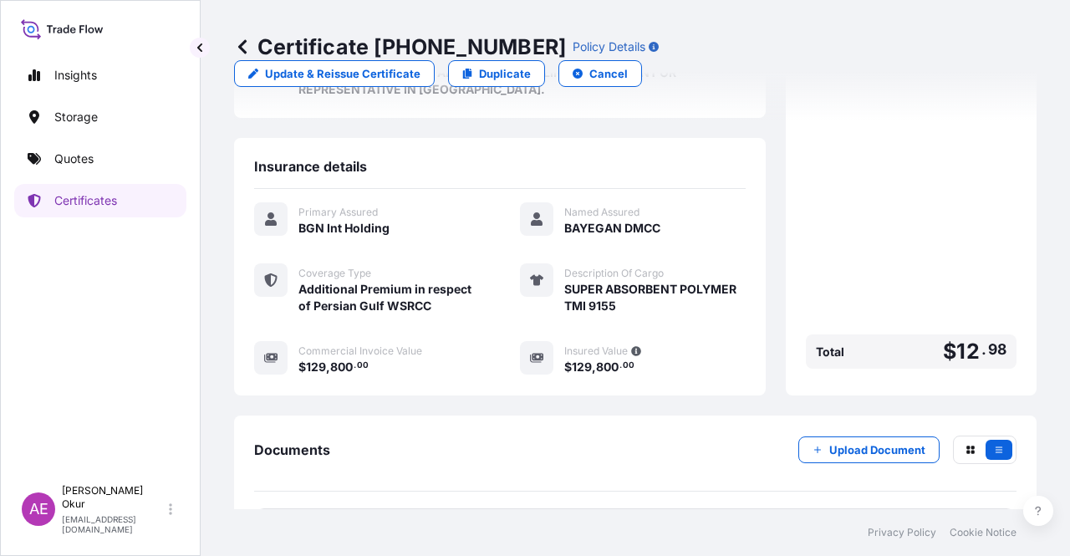
scroll to position [663, 0]
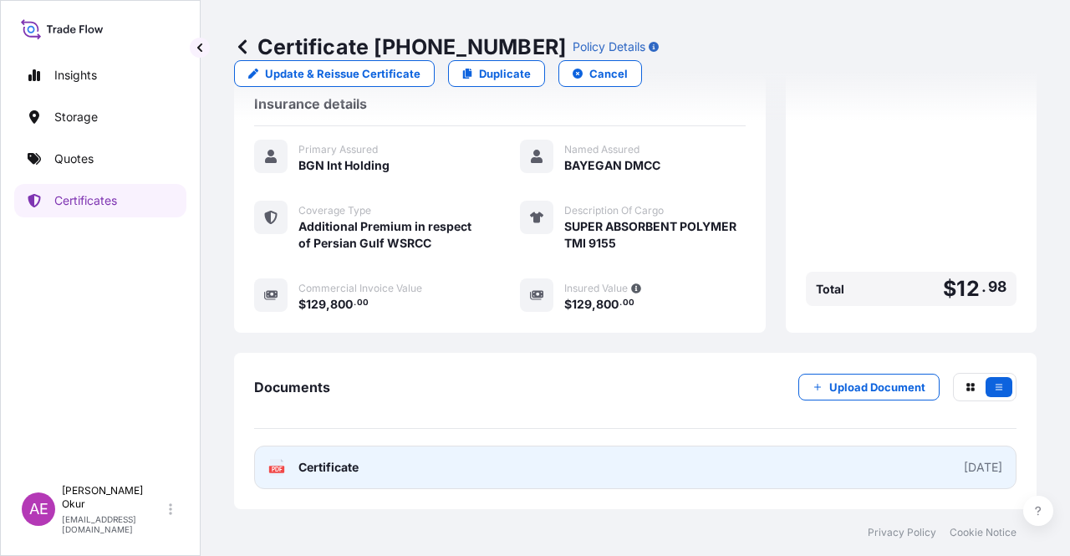
click at [337, 465] on span "Certificate" at bounding box center [328, 467] width 60 height 17
